Goal: Task Accomplishment & Management: Use online tool/utility

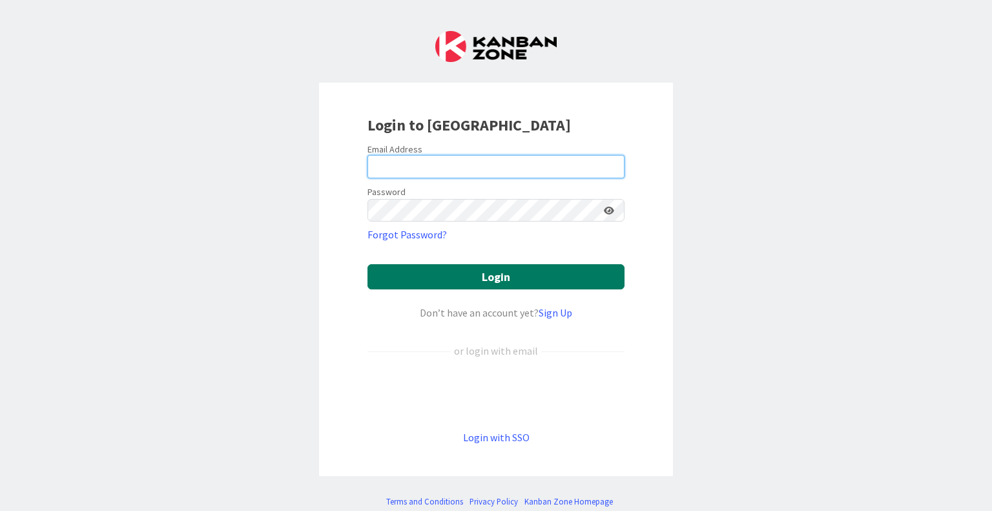
type input "[EMAIL_ADDRESS][DOMAIN_NAME]"
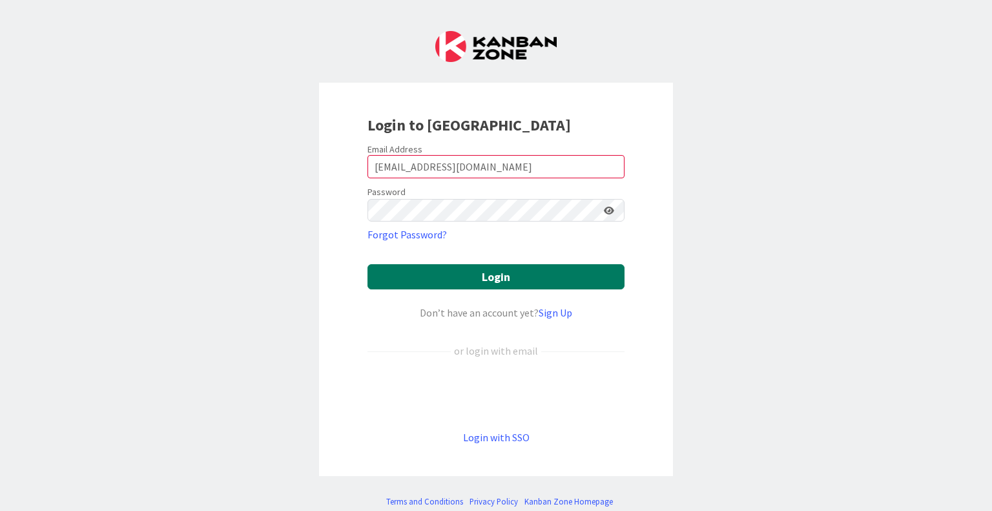
click at [471, 273] on button "Login" at bounding box center [495, 276] width 257 height 25
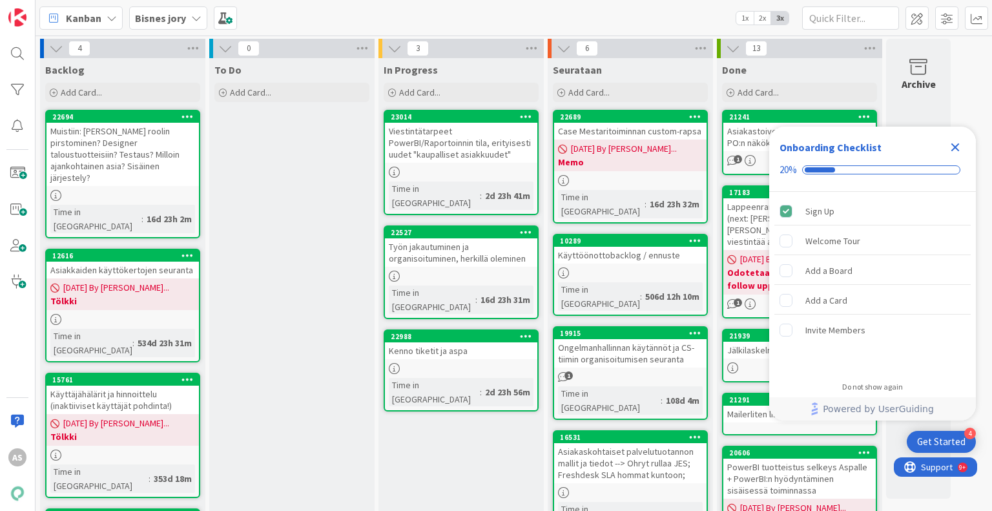
click at [954, 151] on icon "Close Checklist" at bounding box center [954, 146] width 15 height 15
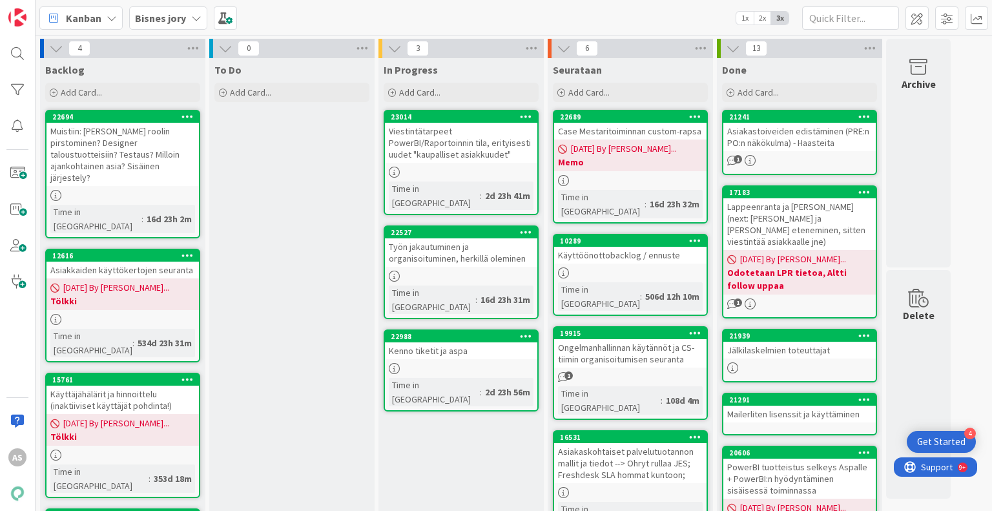
click at [475, 111] on div "23014" at bounding box center [461, 117] width 152 height 12
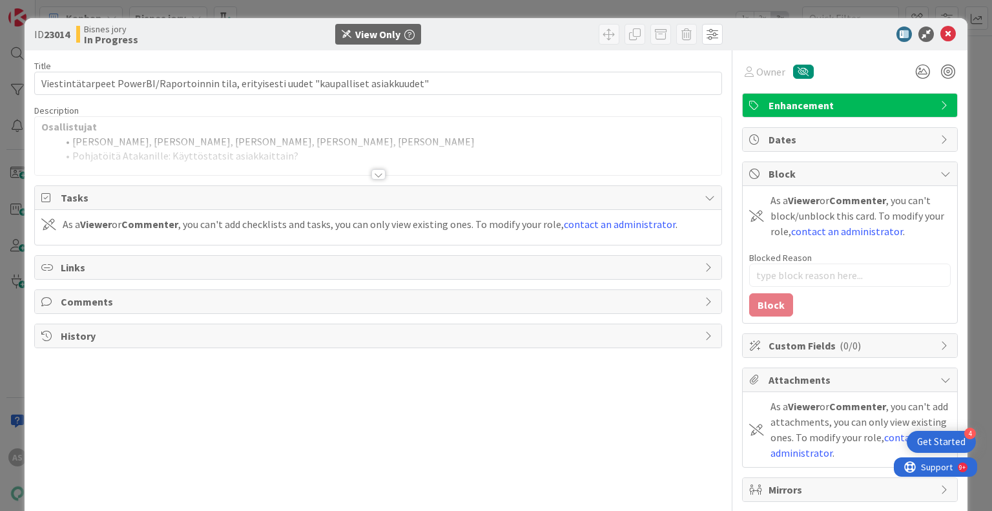
click at [371, 171] on div at bounding box center [378, 174] width 14 height 10
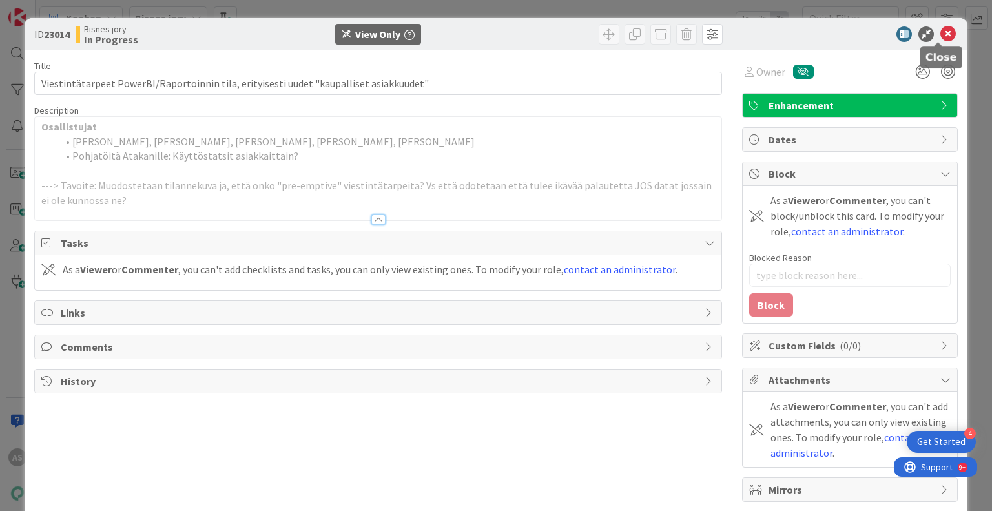
click at [942, 36] on icon at bounding box center [947, 33] width 15 height 15
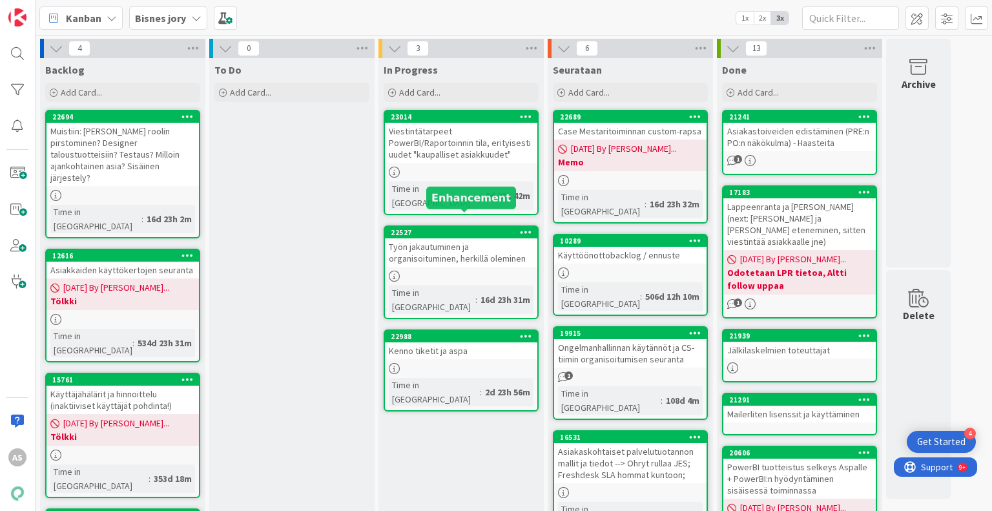
click at [439, 228] on div "22527" at bounding box center [464, 232] width 147 height 9
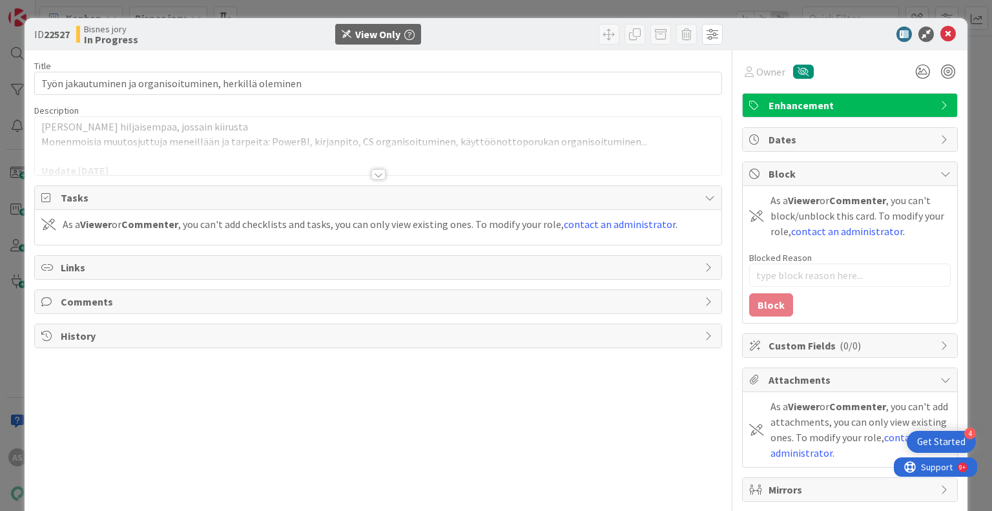
click at [380, 175] on div at bounding box center [378, 174] width 14 height 10
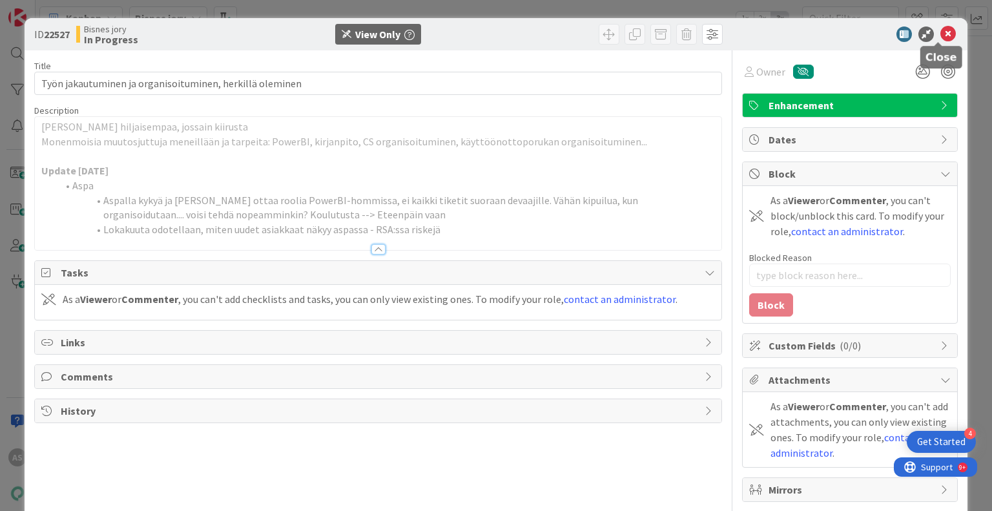
click at [940, 39] on icon at bounding box center [947, 33] width 15 height 15
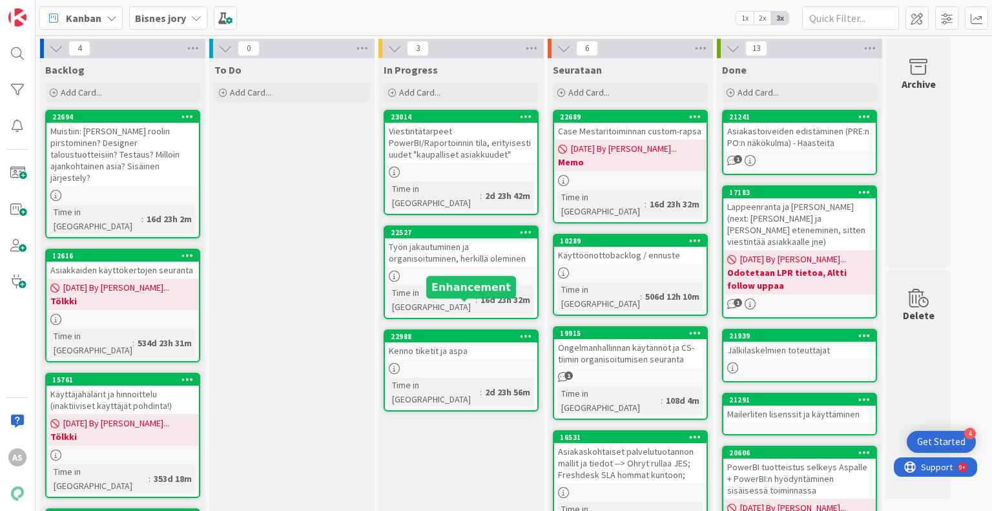
click at [451, 332] on div "22988" at bounding box center [464, 336] width 147 height 9
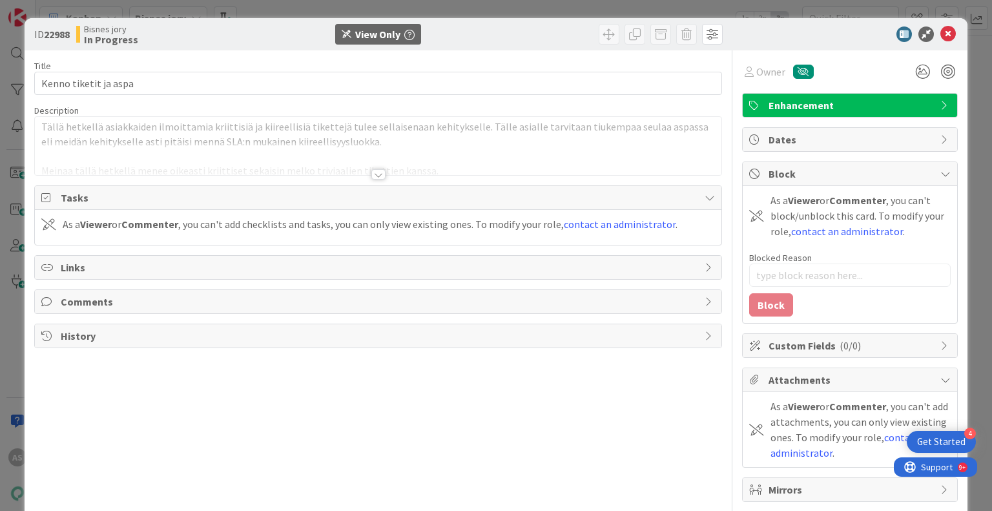
click at [371, 172] on div at bounding box center [378, 174] width 14 height 10
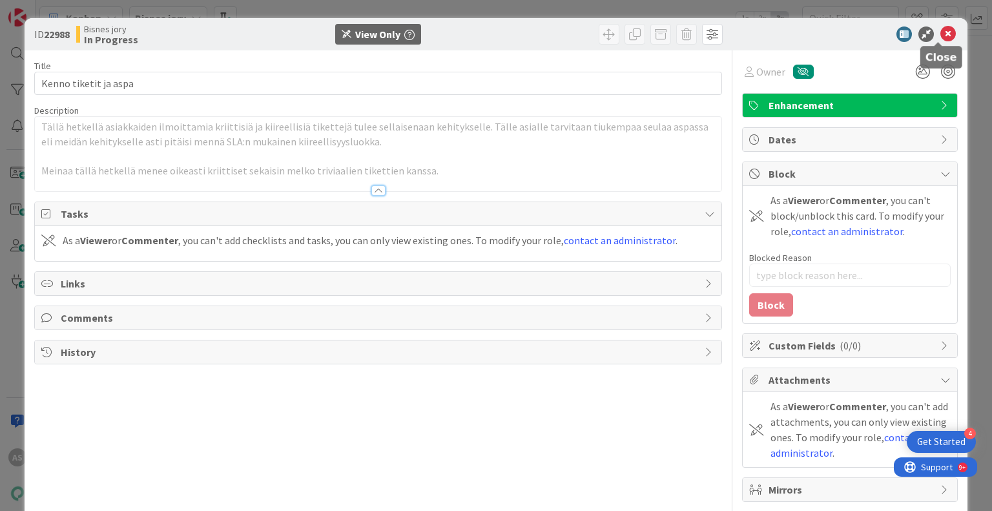
click at [940, 39] on icon at bounding box center [947, 33] width 15 height 15
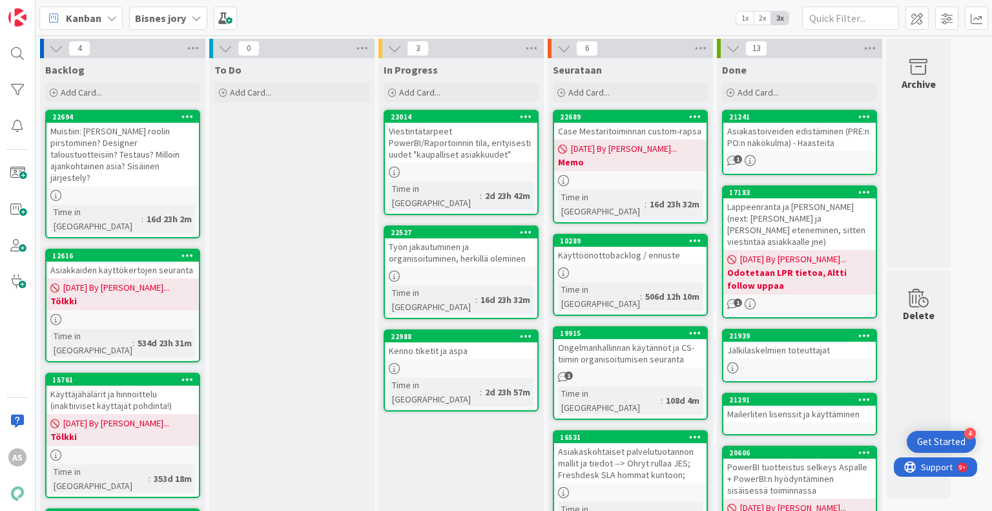
click at [178, 21] on b "Bisnes jory" at bounding box center [160, 18] width 51 height 13
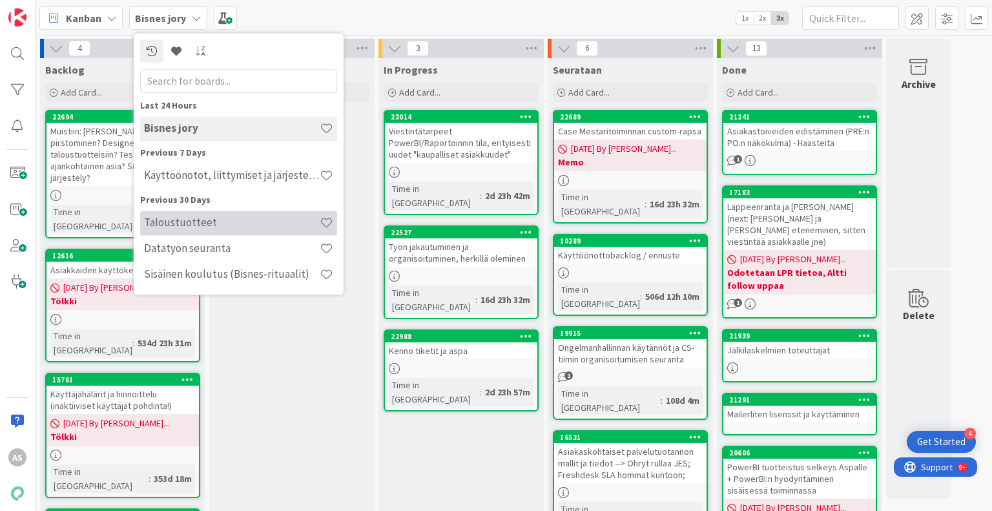
click at [201, 221] on h4 "Taloustuotteet" at bounding box center [232, 222] width 176 height 13
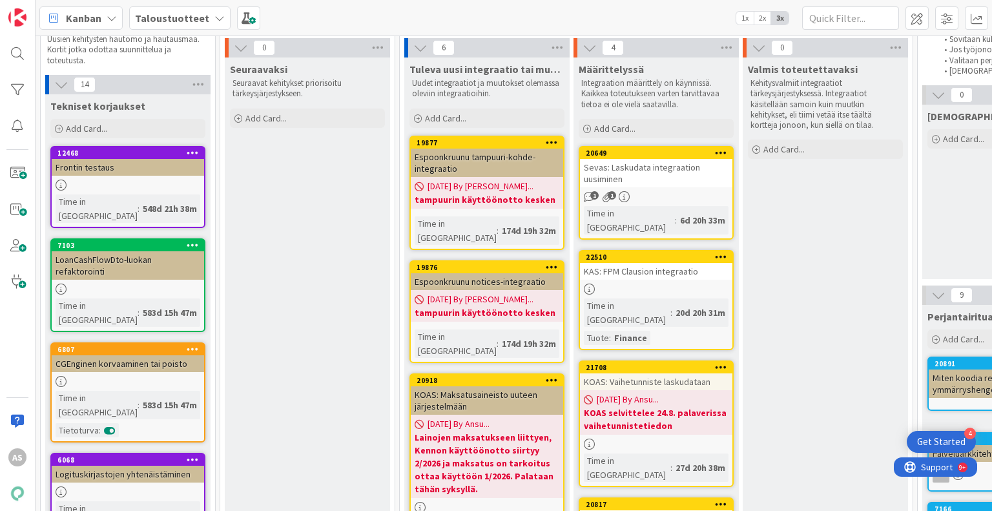
scroll to position [65, 0]
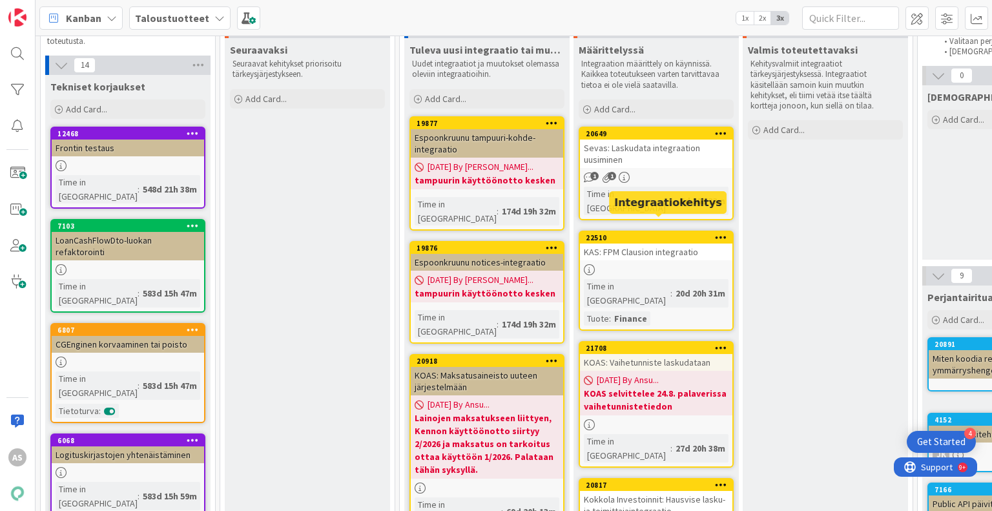
click at [674, 233] on div "22510" at bounding box center [659, 237] width 147 height 9
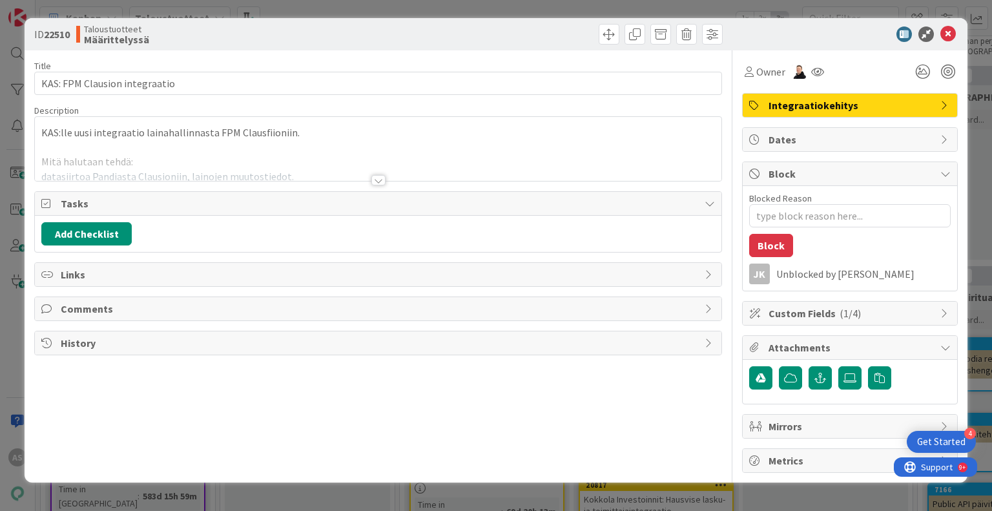
click at [373, 176] on div at bounding box center [378, 180] width 14 height 10
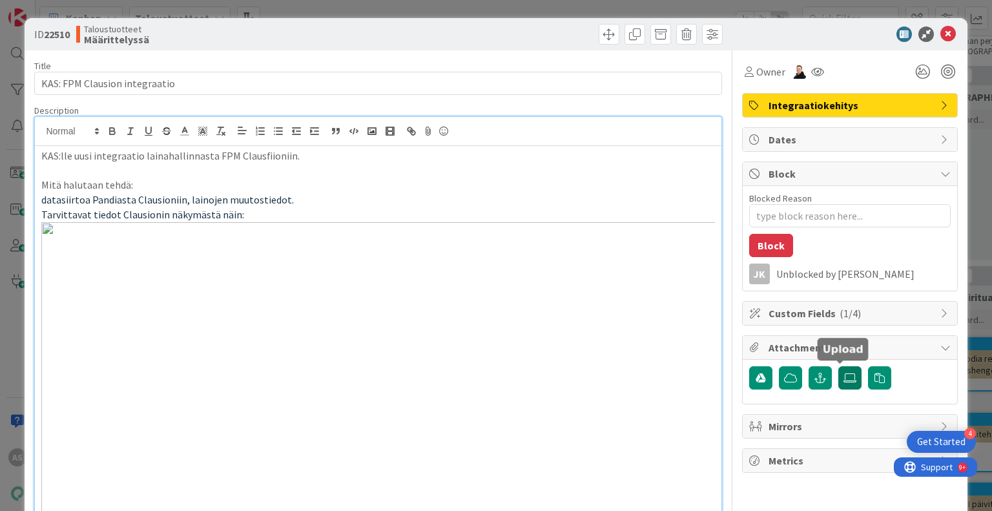
click at [843, 376] on icon at bounding box center [849, 378] width 13 height 10
click at [838, 366] on input "file" at bounding box center [838, 366] width 0 height 0
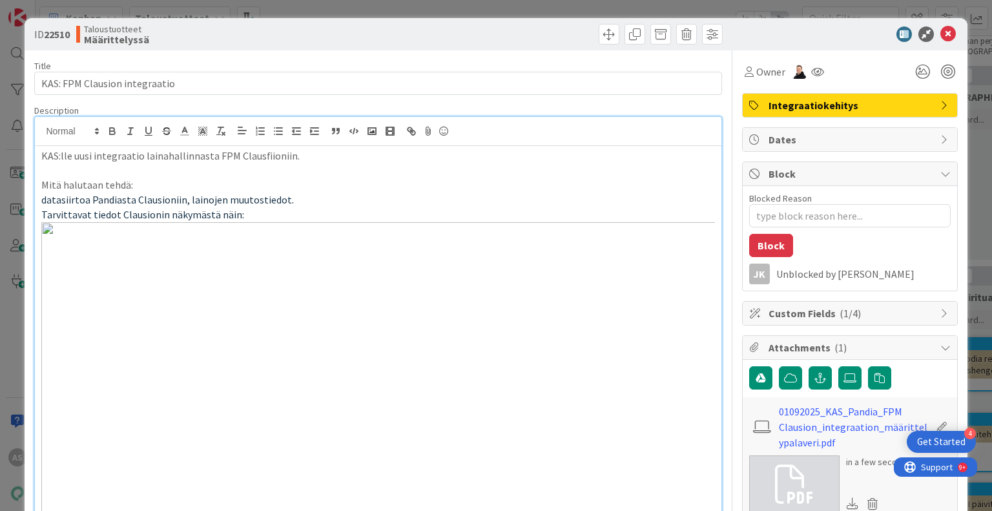
scroll to position [65, 0]
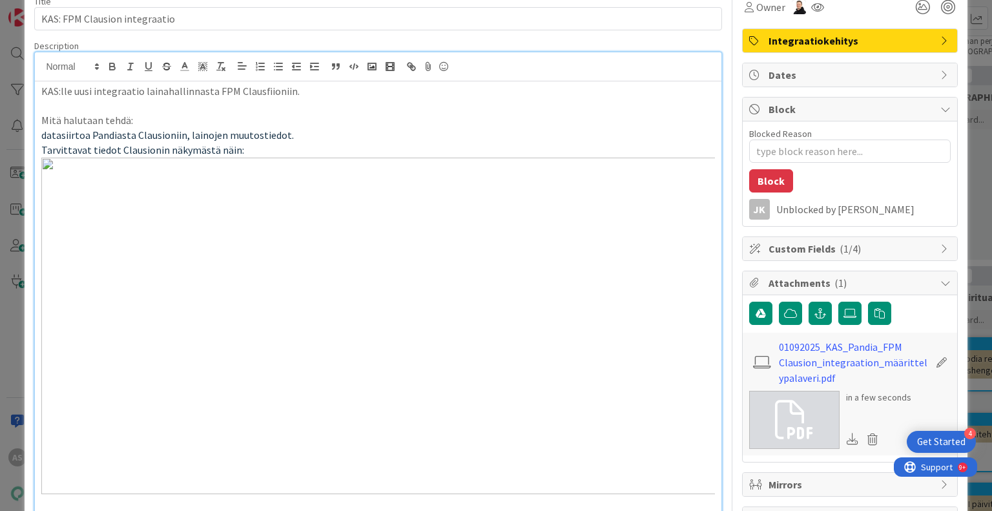
click at [147, 129] on span "datasiirtoa Pandiasta Clausioniin, lainojen muutostiedot." at bounding box center [167, 135] width 252 height 13
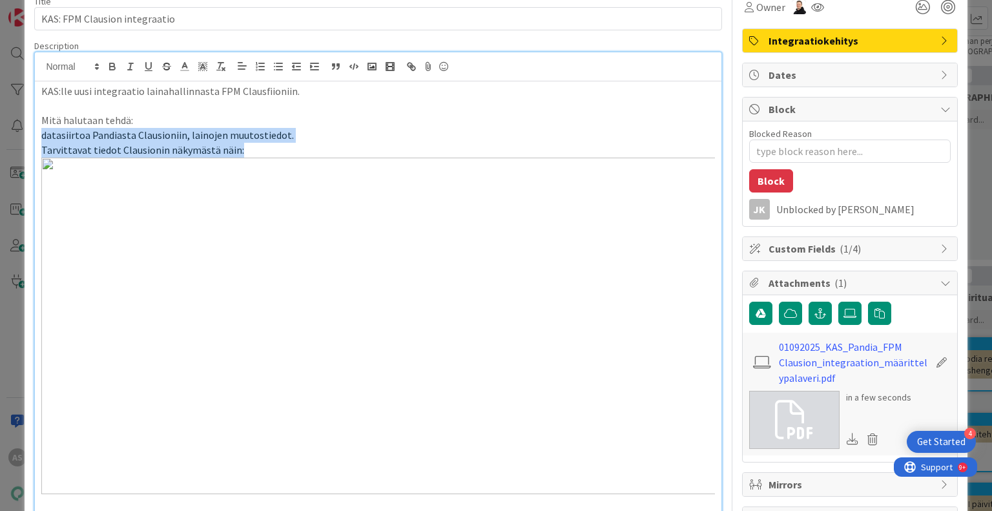
drag, startPoint x: 242, startPoint y: 148, endPoint x: 10, endPoint y: 131, distance: 231.8
click at [10, 131] on div "ID 22510 Taloustuotteet Määrittelyssä Title 29 / 128 KAS: FPM Clausion integraa…" at bounding box center [496, 255] width 992 height 511
click at [250, 247] on img at bounding box center [377, 326] width 673 height 336
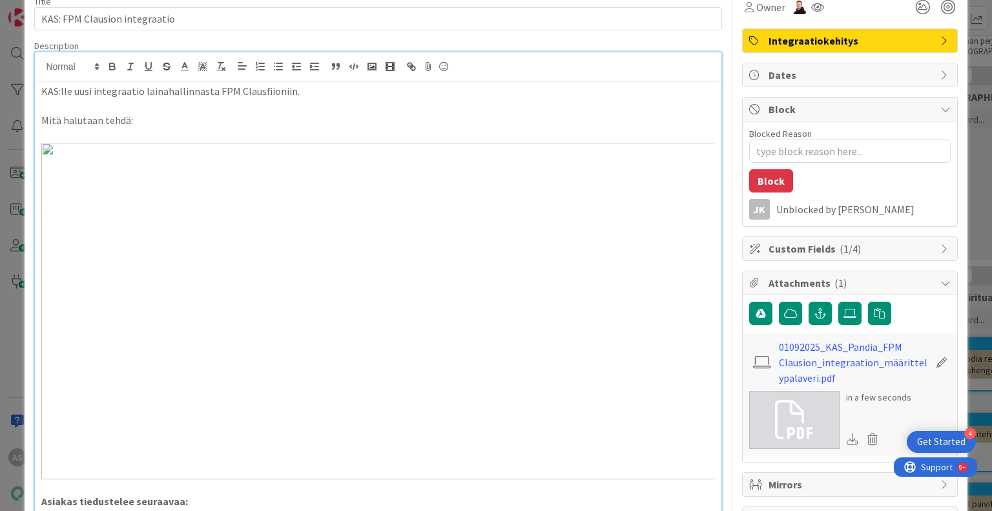
click at [251, 180] on img at bounding box center [377, 311] width 673 height 336
click at [263, 152] on img at bounding box center [377, 311] width 673 height 336
click at [274, 137] on p at bounding box center [377, 135] width 673 height 15
click at [274, 145] on img at bounding box center [377, 311] width 673 height 336
type textarea "x"
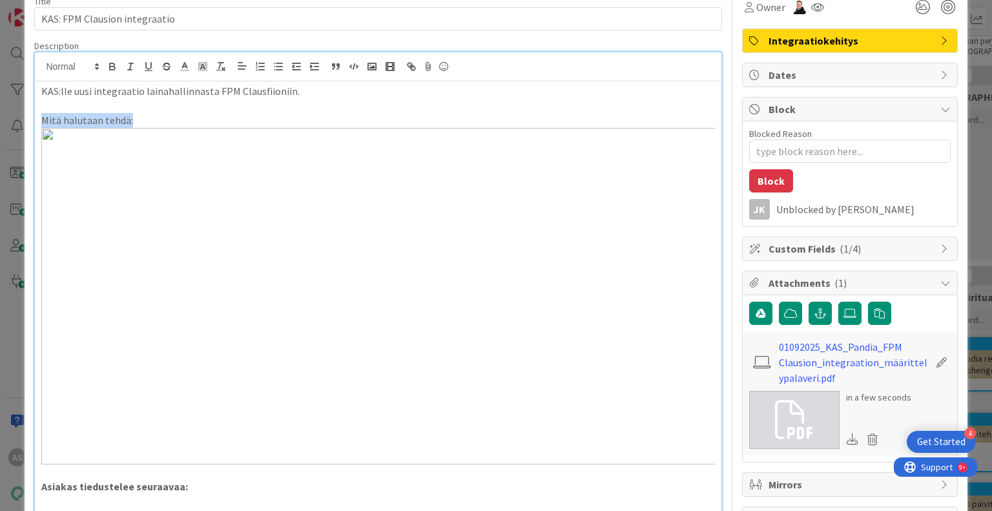
drag, startPoint x: 276, startPoint y: 121, endPoint x: 30, endPoint y: 121, distance: 246.0
click at [30, 121] on div "ID 22510 Taloustuotteet Määrittelyssä Title 29 / 128 KAS: FPM Clausion integraa…" at bounding box center [496, 359] width 942 height 810
click at [294, 172] on img at bounding box center [377, 296] width 673 height 336
click at [316, 96] on div "KAS:lle uusi integraatio lainahallinnasta FPM Clausﬁioniin. Mitä halutaan tehdä…" at bounding box center [378, 330] width 686 height 499
click at [316, 87] on p "KAS:lle uusi integraatio lainahallinnasta FPM Clausﬁioniin." at bounding box center [377, 91] width 673 height 15
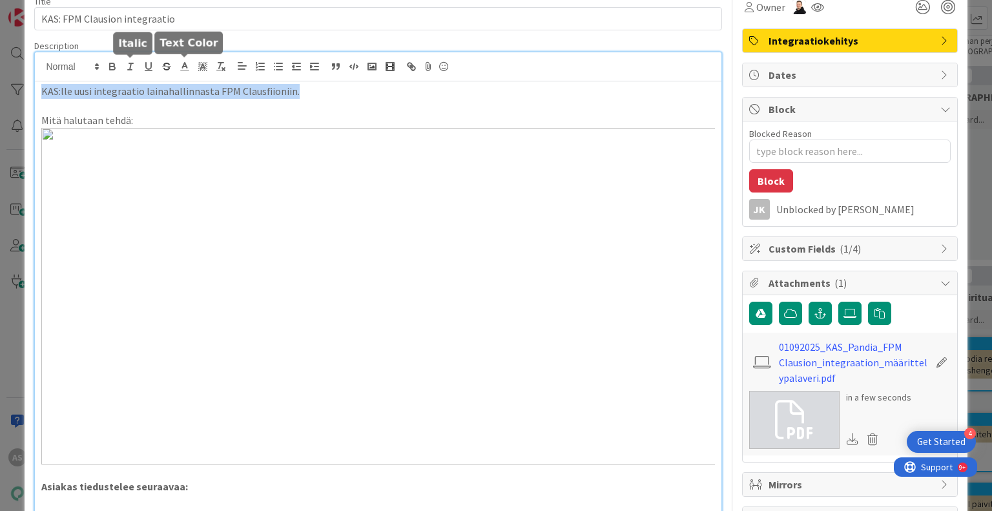
drag, startPoint x: 316, startPoint y: 87, endPoint x: 3, endPoint y: 42, distance: 316.4
click at [3, 42] on div "ID 22510 Taloustuotteet Määrittelyssä Title 29 / 128 KAS: FPM Clausion integraa…" at bounding box center [496, 255] width 992 height 511
click at [333, 129] on img at bounding box center [377, 296] width 673 height 336
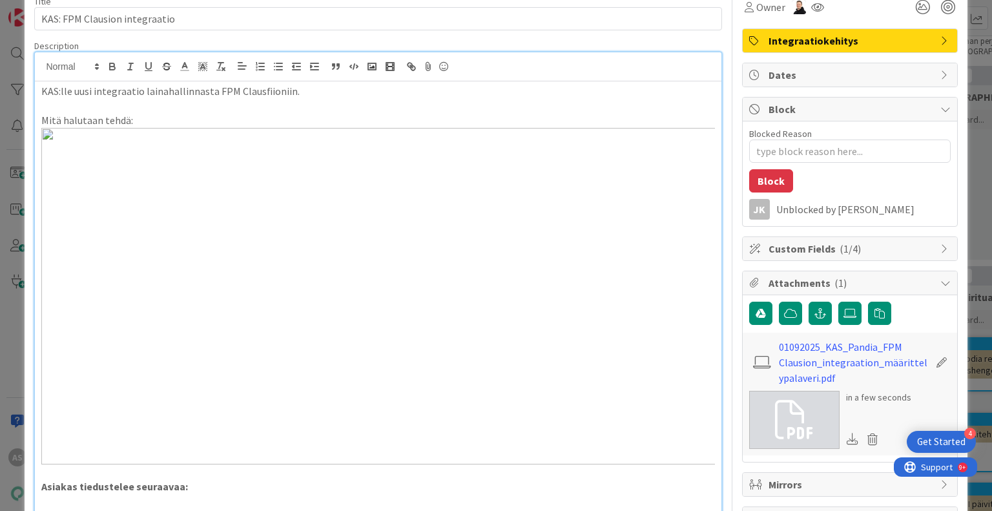
click at [323, 102] on p at bounding box center [377, 106] width 673 height 15
click at [266, 90] on p "KAS:lle uusi integraatio lainahallinnasta FPM Clausﬁioniin." at bounding box center [377, 91] width 673 height 15
click at [324, 91] on p "KAS:lle uusi integraatio lainahallinnasta FPM Clausﬁoniin." at bounding box center [377, 91] width 673 height 15
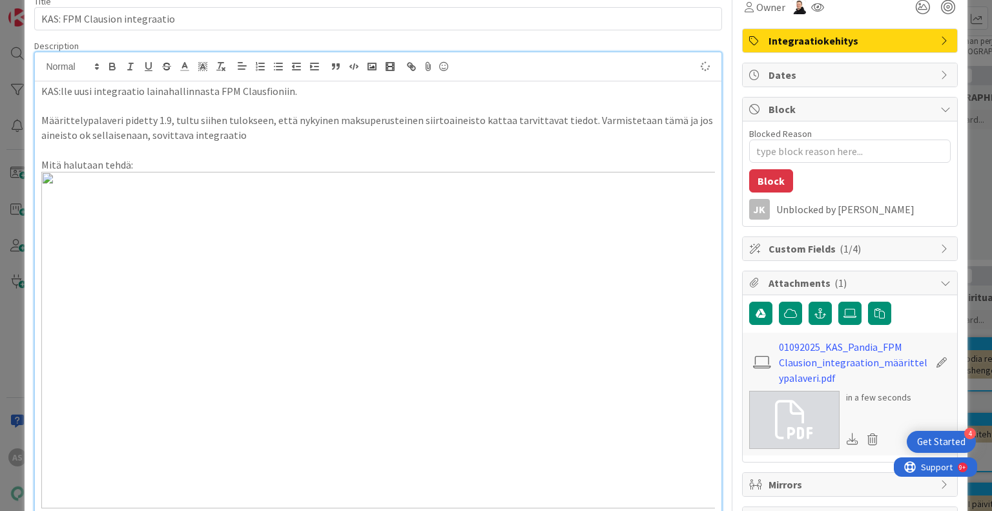
type textarea "x"
